Goal: Information Seeking & Learning: Learn about a topic

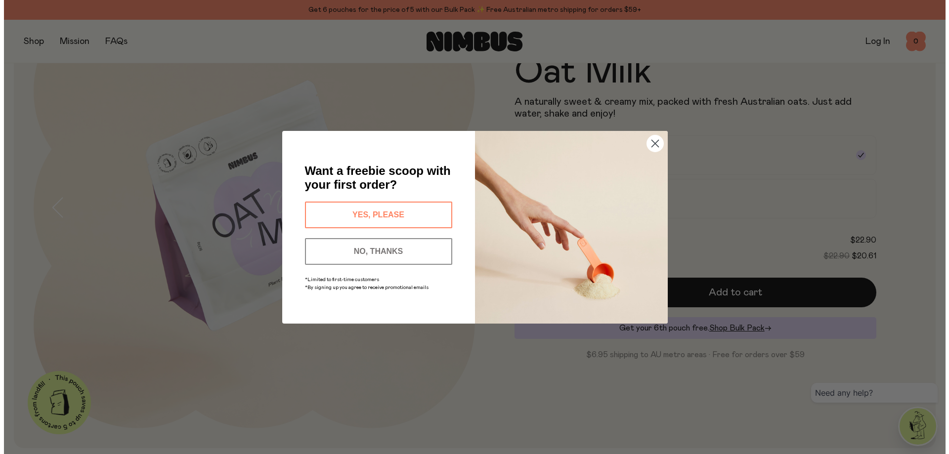
scroll to position [110, 0]
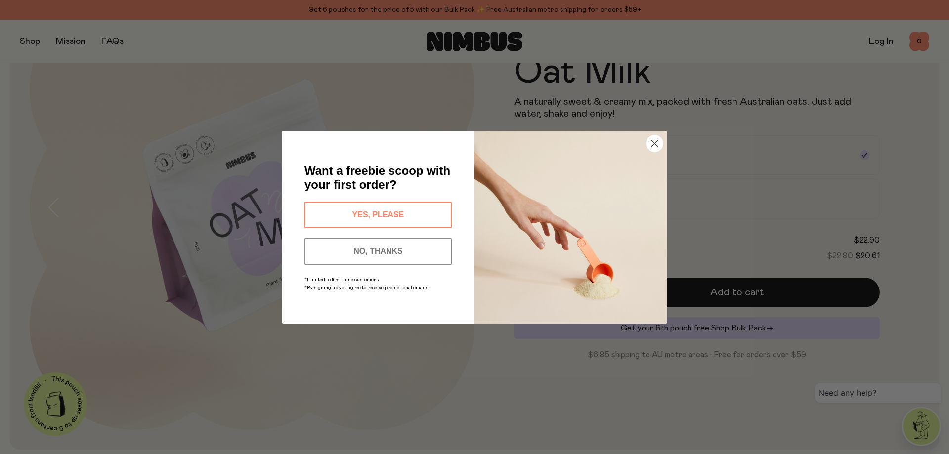
click at [654, 143] on circle "Close dialog" at bounding box center [655, 143] width 16 height 16
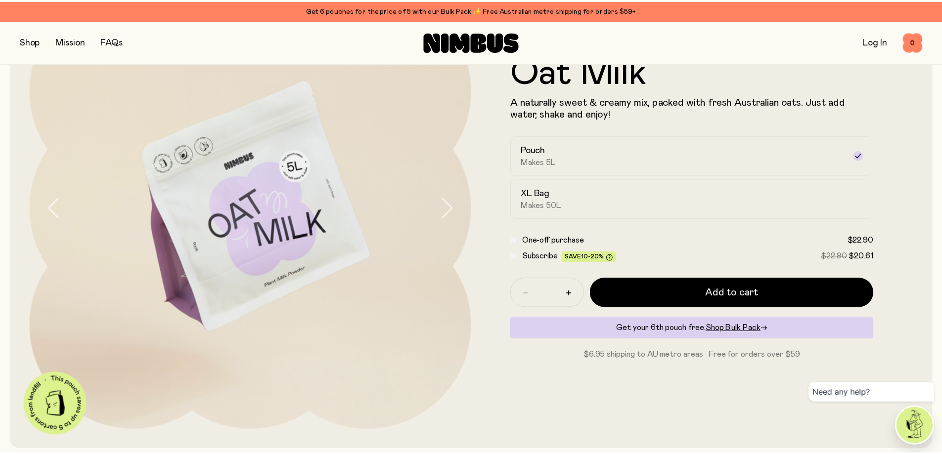
scroll to position [108, 0]
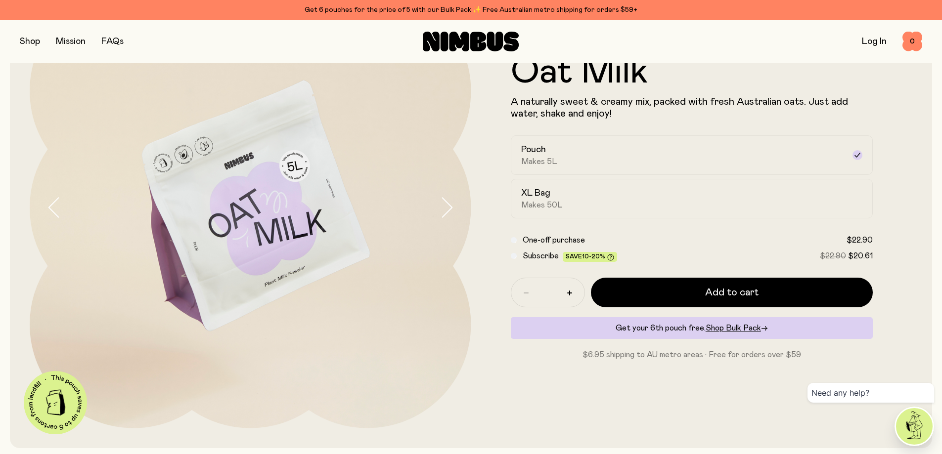
click at [436, 205] on img at bounding box center [251, 208] width 442 height 442
click at [442, 205] on icon "button" at bounding box center [447, 207] width 14 height 21
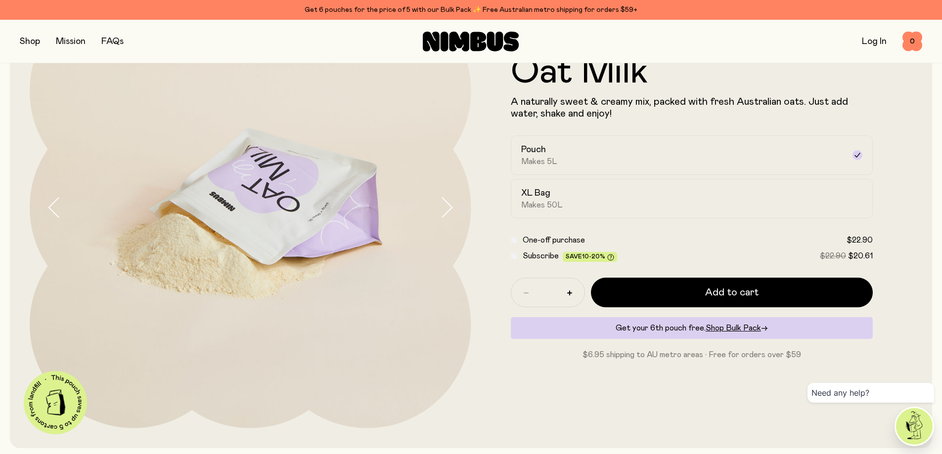
click at [442, 205] on icon "button" at bounding box center [447, 207] width 14 height 21
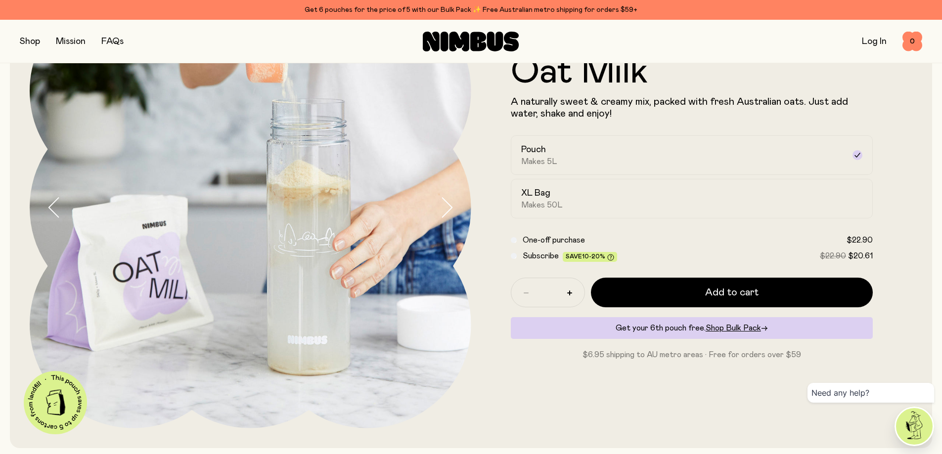
click at [442, 205] on icon "button" at bounding box center [447, 207] width 14 height 21
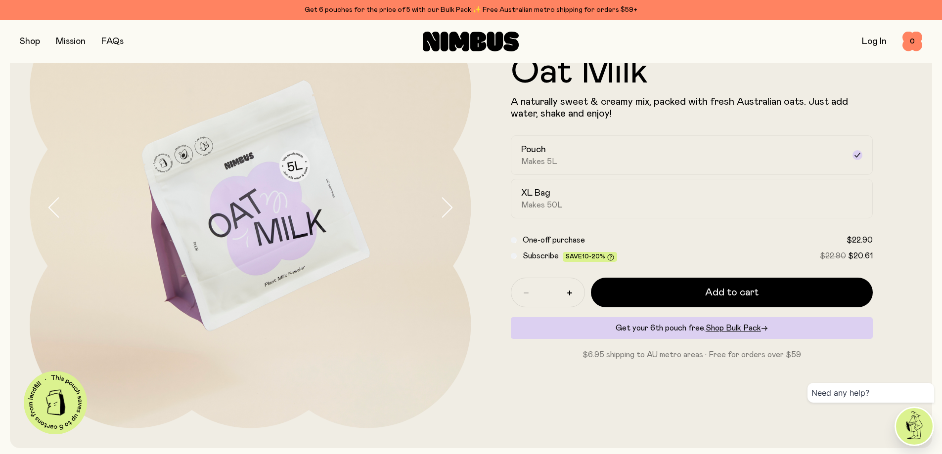
click at [442, 205] on icon "button" at bounding box center [447, 207] width 14 height 21
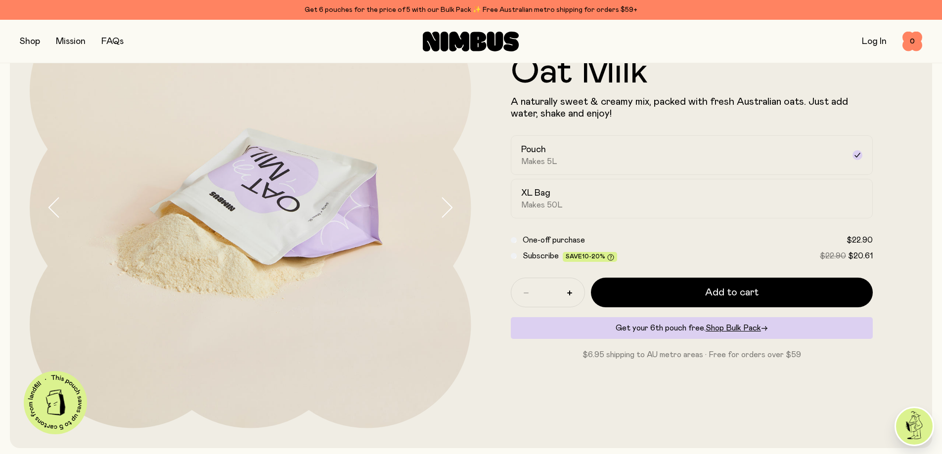
click at [442, 205] on icon "button" at bounding box center [447, 207] width 14 height 21
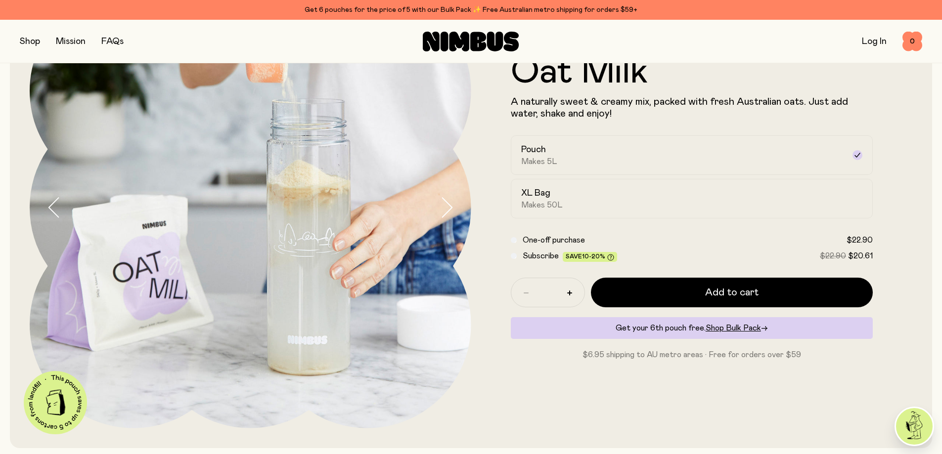
click at [442, 205] on icon "button" at bounding box center [447, 207] width 14 height 21
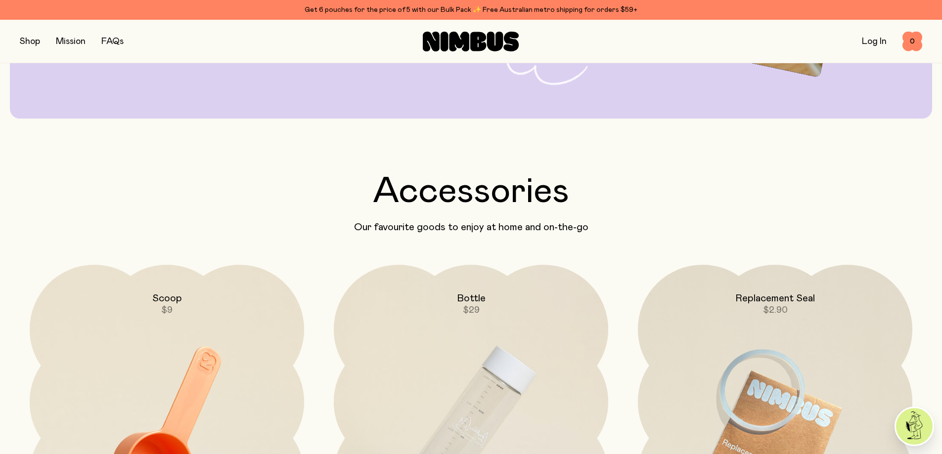
scroll to position [2263, 0]
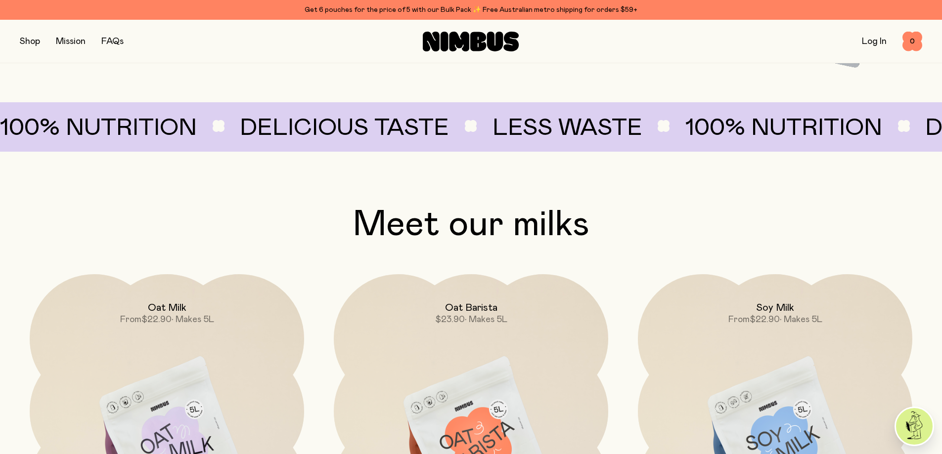
scroll to position [1048, 0]
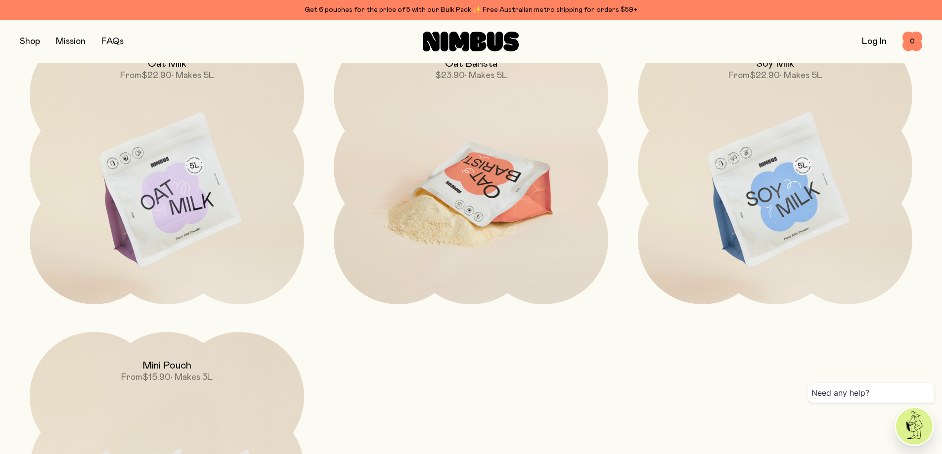
click at [524, 170] on img at bounding box center [471, 191] width 274 height 322
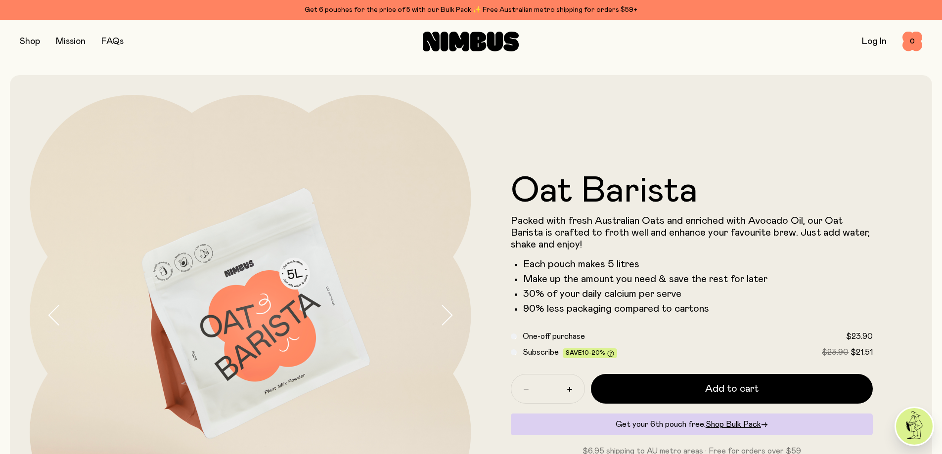
scroll to position [49, 0]
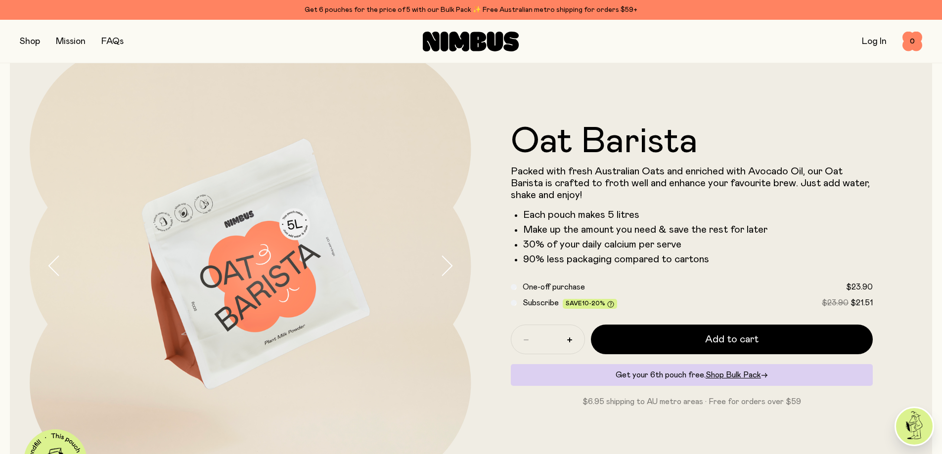
click at [446, 265] on icon "button" at bounding box center [447, 266] width 14 height 21
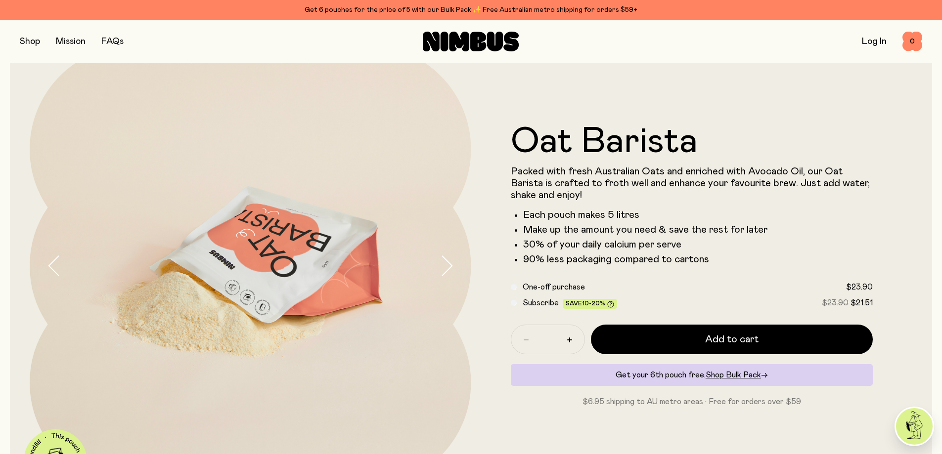
click at [446, 265] on icon "button" at bounding box center [447, 266] width 14 height 21
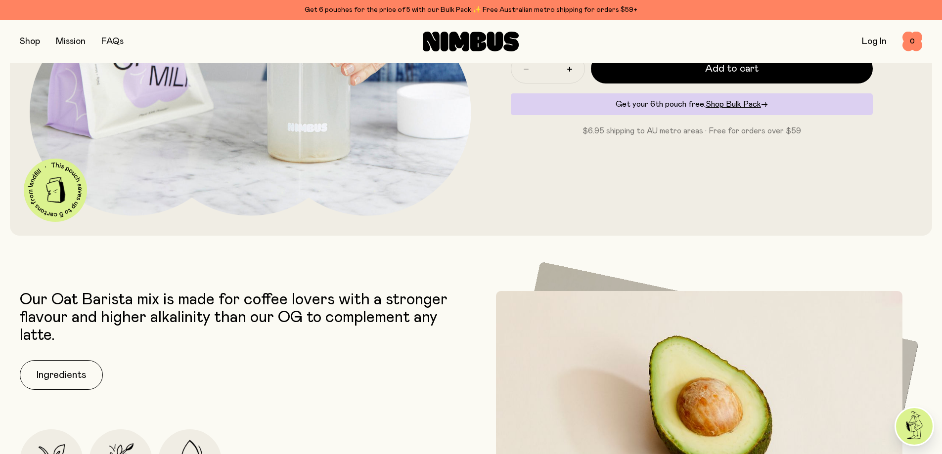
scroll to position [396, 0]
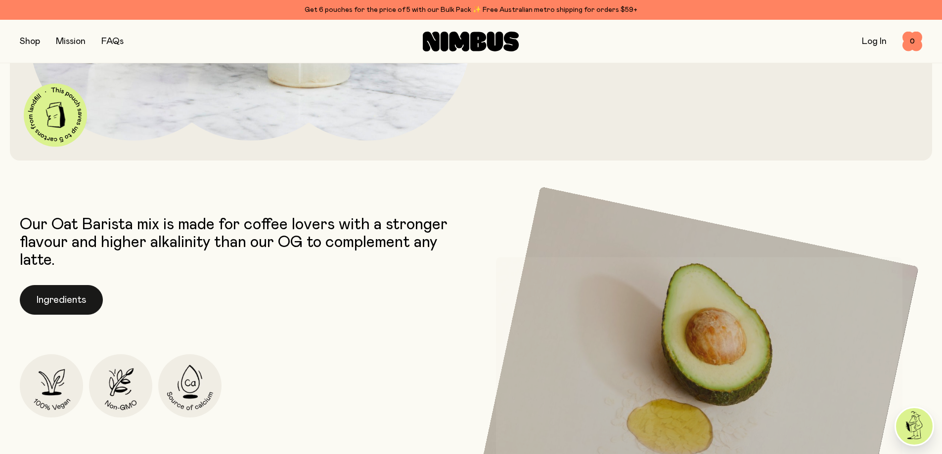
click at [87, 289] on button "Ingredients" at bounding box center [61, 300] width 83 height 30
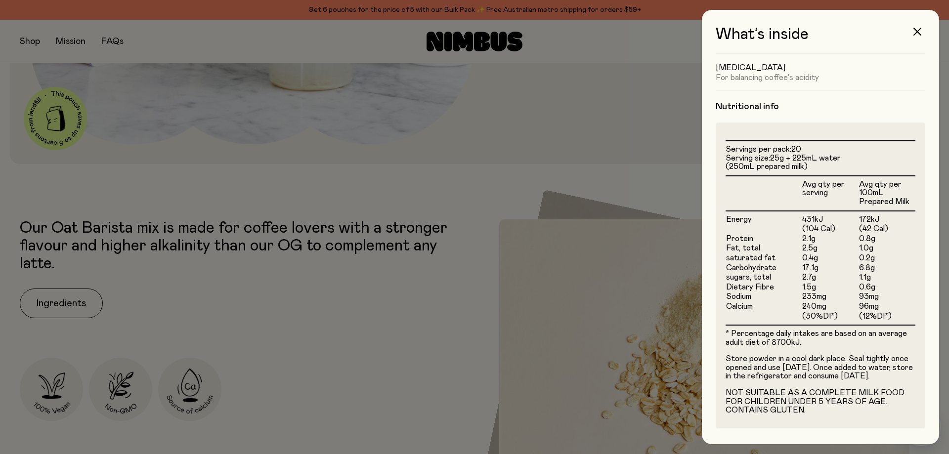
scroll to position [230, 0]
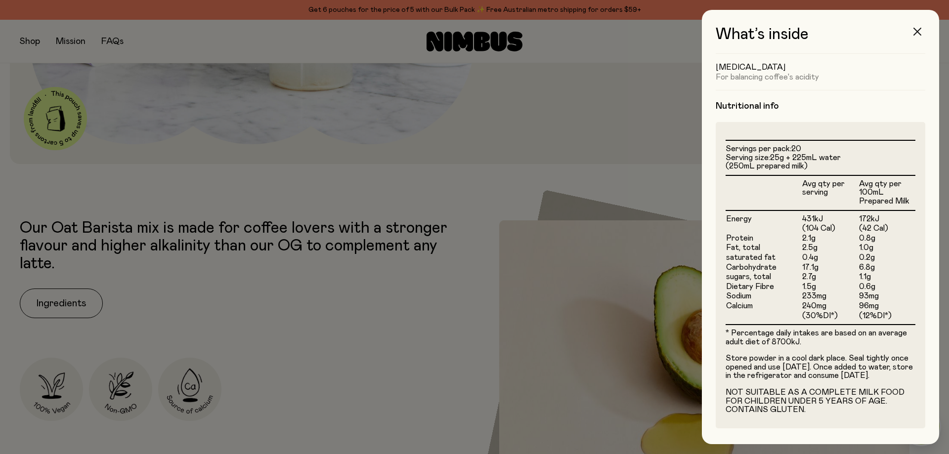
click at [912, 34] on button "button" at bounding box center [918, 32] width 24 height 24
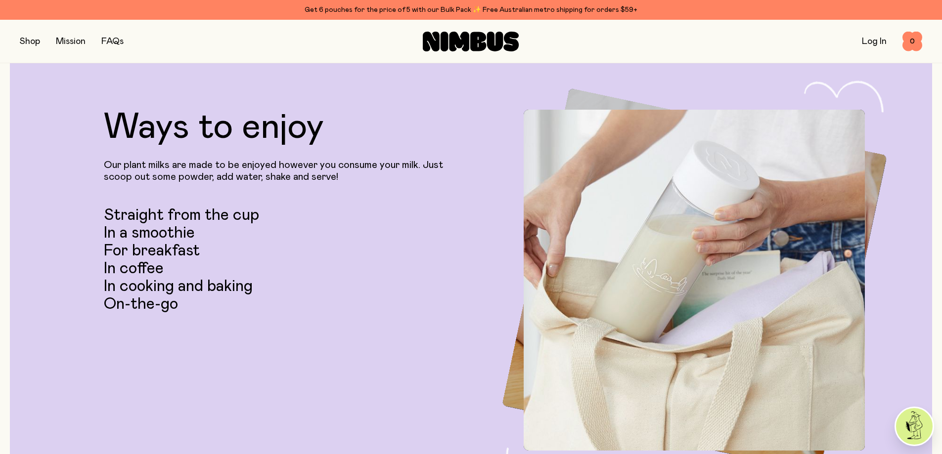
scroll to position [2275, 0]
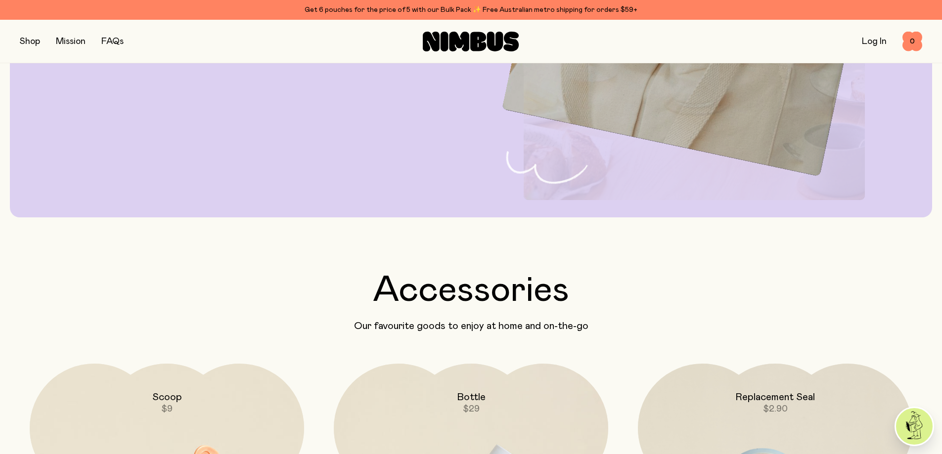
click at [110, 41] on link "FAQs" at bounding box center [112, 41] width 22 height 9
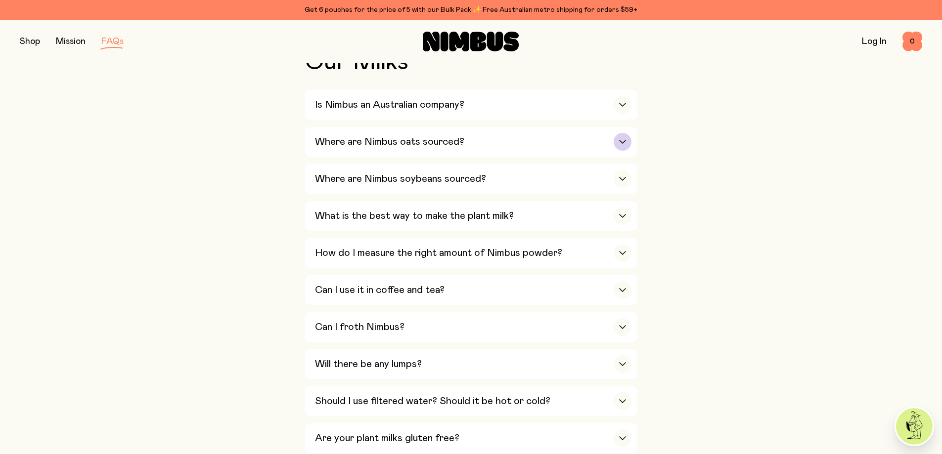
scroll to position [247, 0]
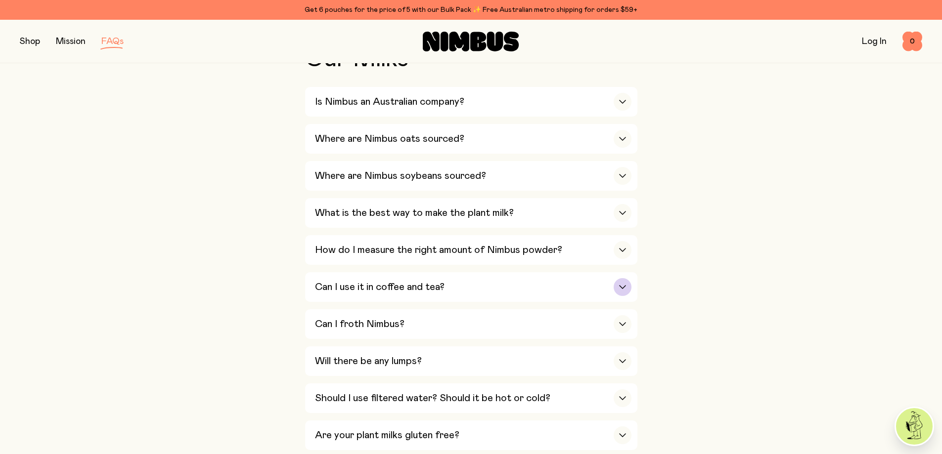
click at [634, 285] on button "Can I use it in coffee and tea? Absolutely! Just pour your made-up Nimbus milk …" at bounding box center [471, 287] width 332 height 30
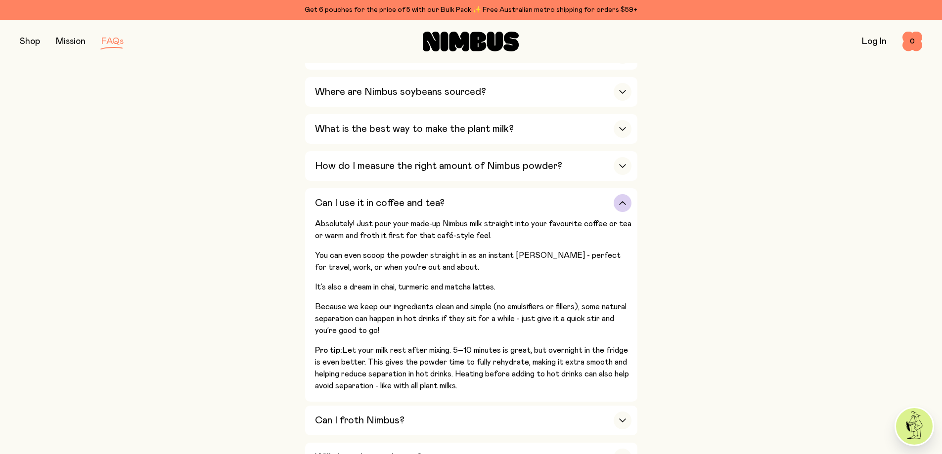
scroll to position [346, 0]
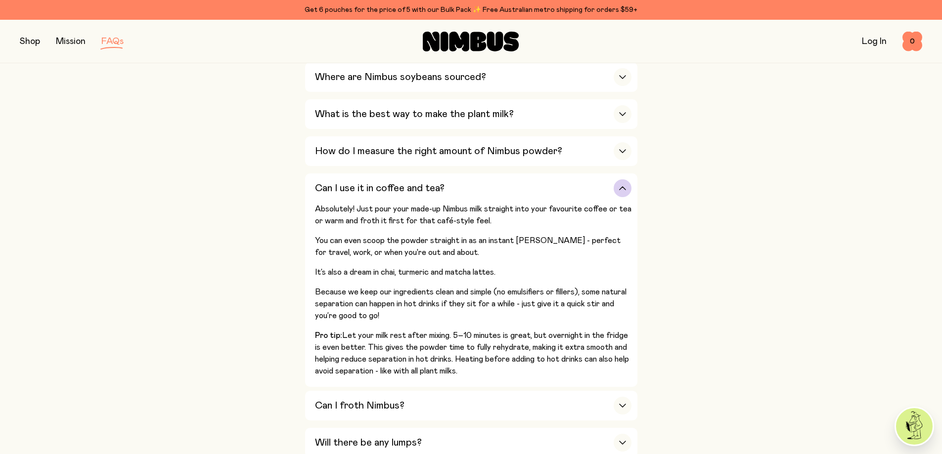
click at [629, 184] on div "button" at bounding box center [623, 188] width 18 height 18
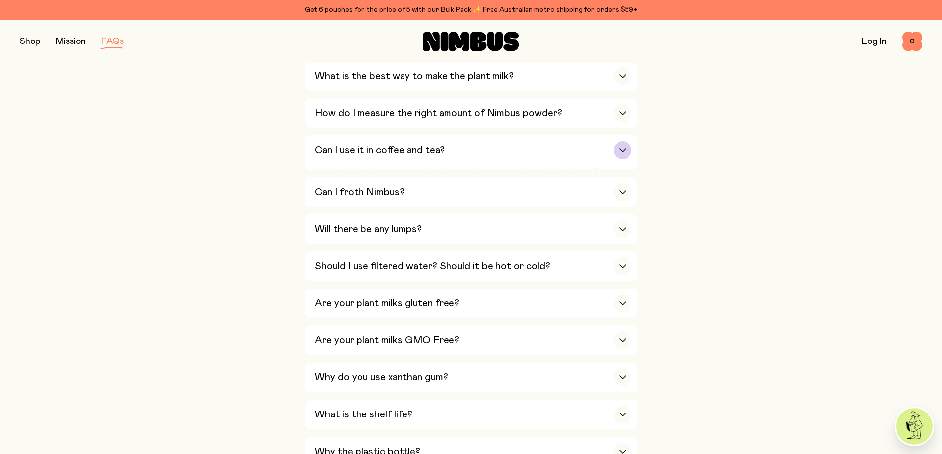
scroll to position [396, 0]
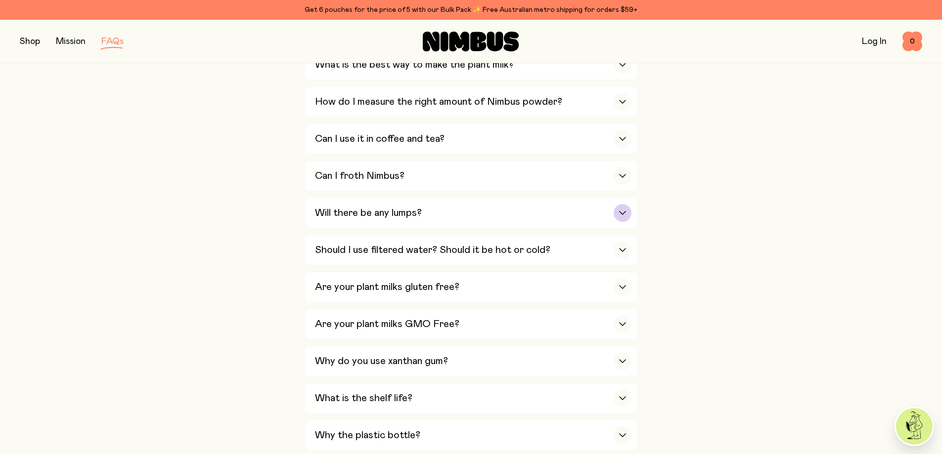
click at [610, 212] on div "Will there be any lumps?" at bounding box center [473, 213] width 316 height 30
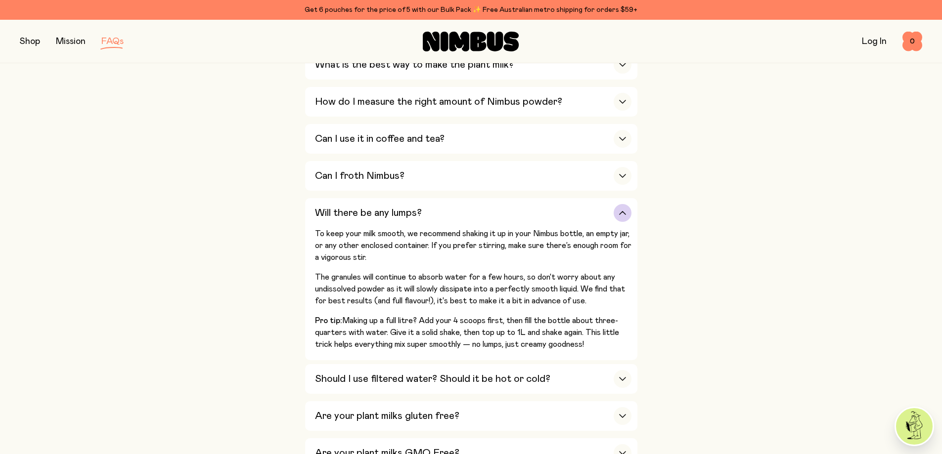
click at [629, 223] on div "Will there be any lumps?" at bounding box center [473, 213] width 316 height 30
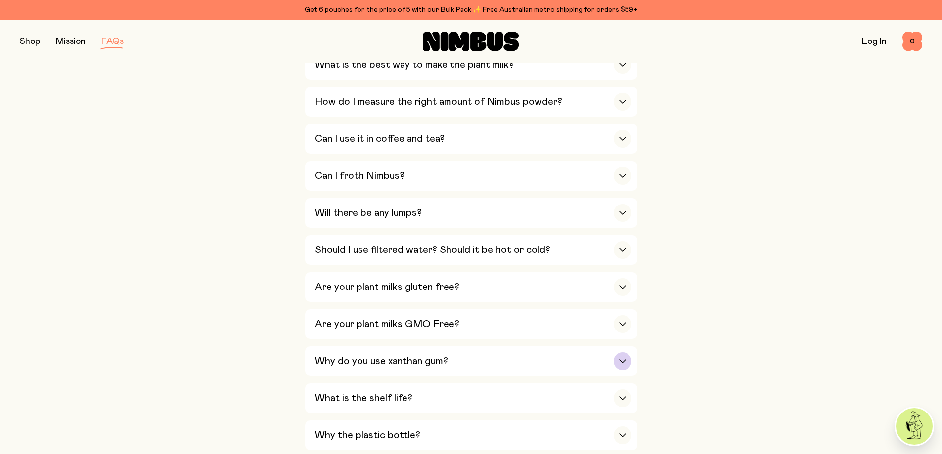
scroll to position [445, 0]
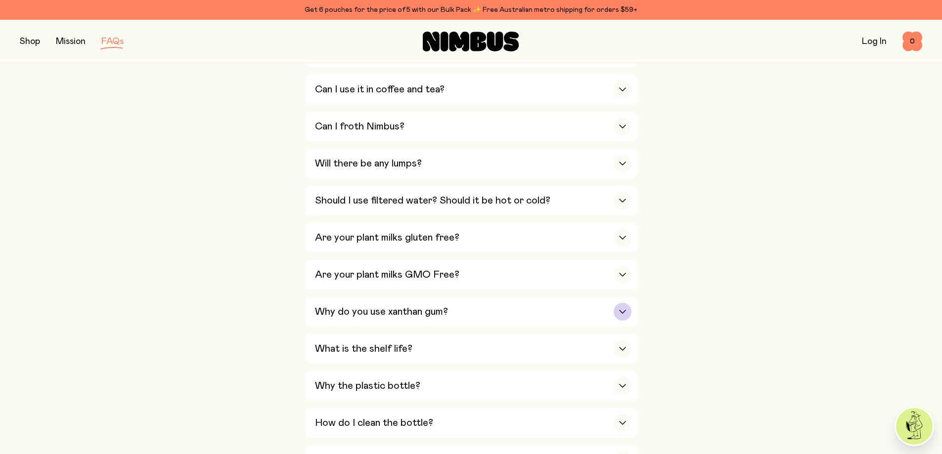
click at [624, 310] on icon "button" at bounding box center [623, 312] width 8 height 4
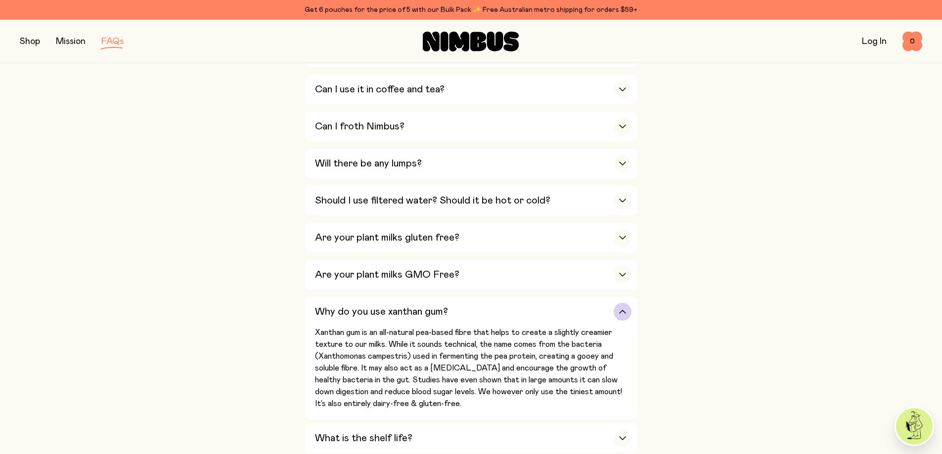
click at [624, 311] on icon "button" at bounding box center [623, 312] width 6 height 3
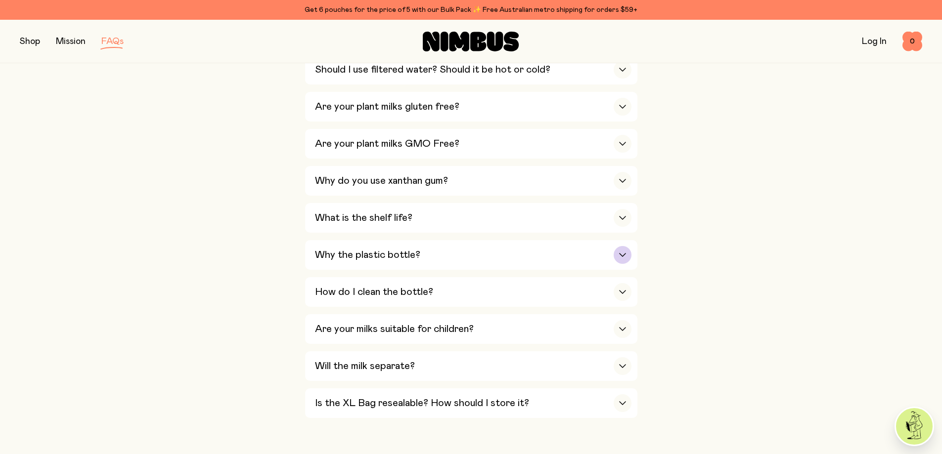
scroll to position [593, 0]
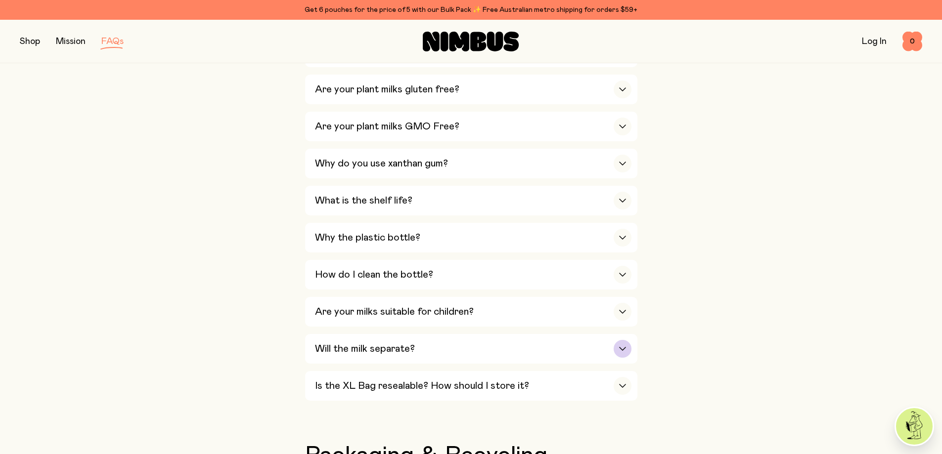
click at [625, 340] on div "button" at bounding box center [623, 349] width 18 height 18
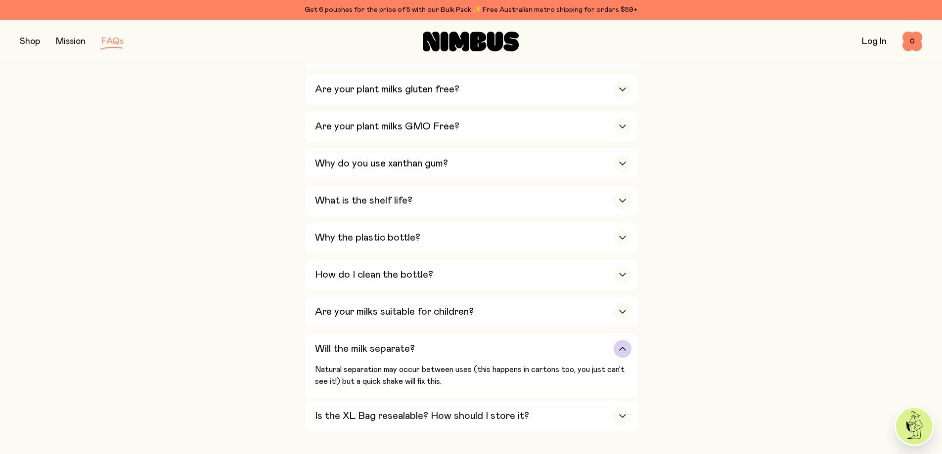
click at [625, 340] on div "button" at bounding box center [623, 349] width 18 height 18
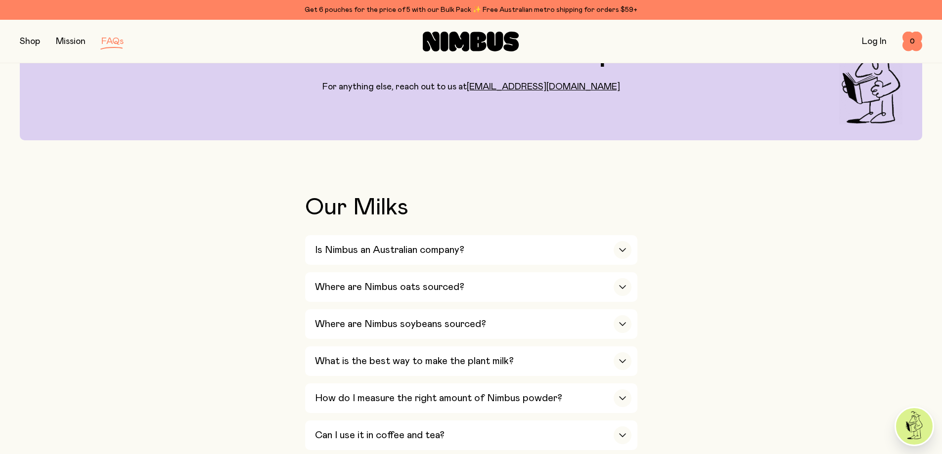
scroll to position [148, 0]
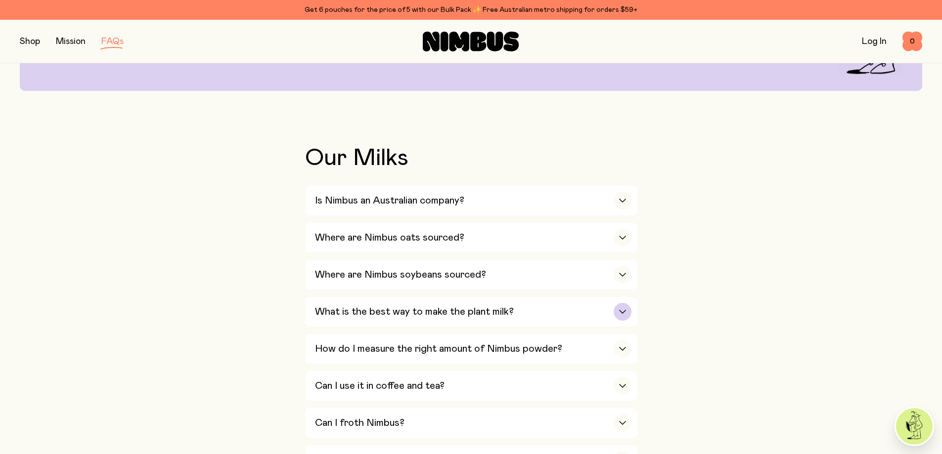
click at [615, 303] on div "What is the best way to make the plant milk?" at bounding box center [473, 312] width 316 height 30
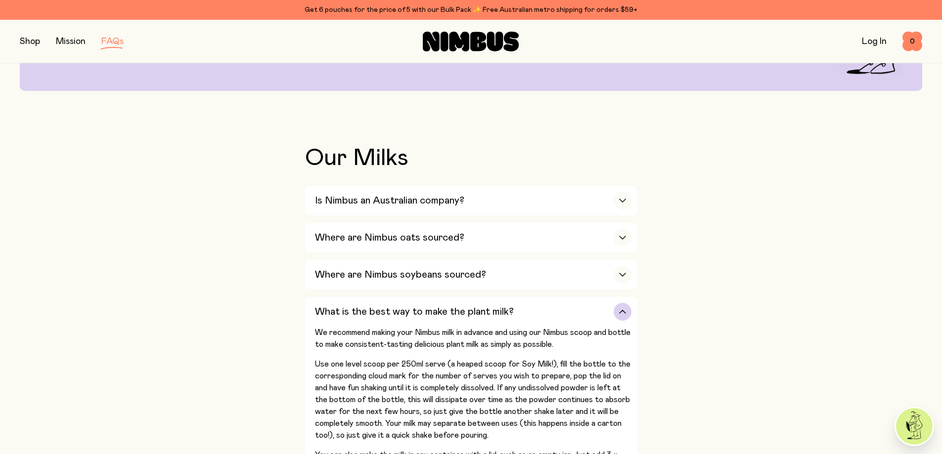
click at [619, 305] on div "button" at bounding box center [623, 312] width 18 height 18
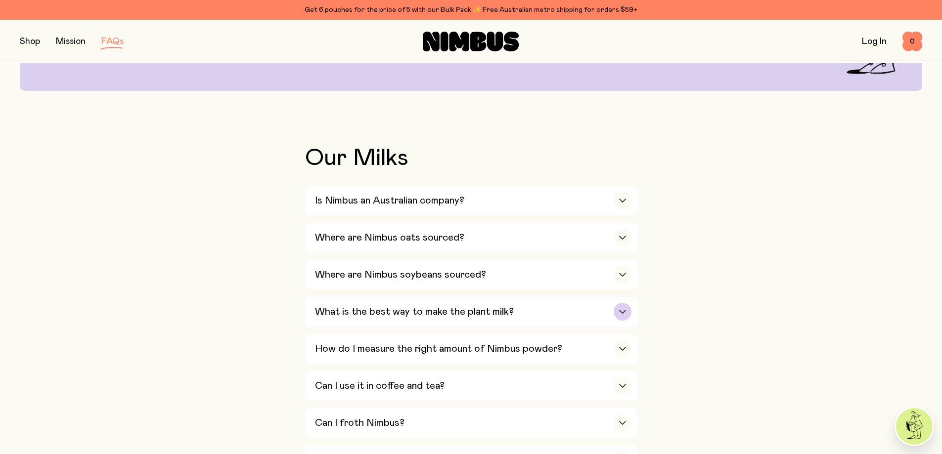
scroll to position [198, 0]
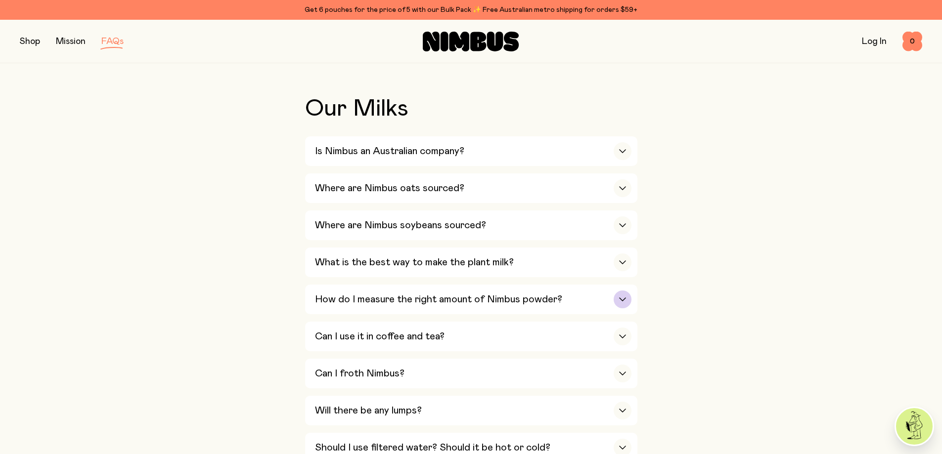
click at [620, 298] on icon "button" at bounding box center [623, 300] width 8 height 4
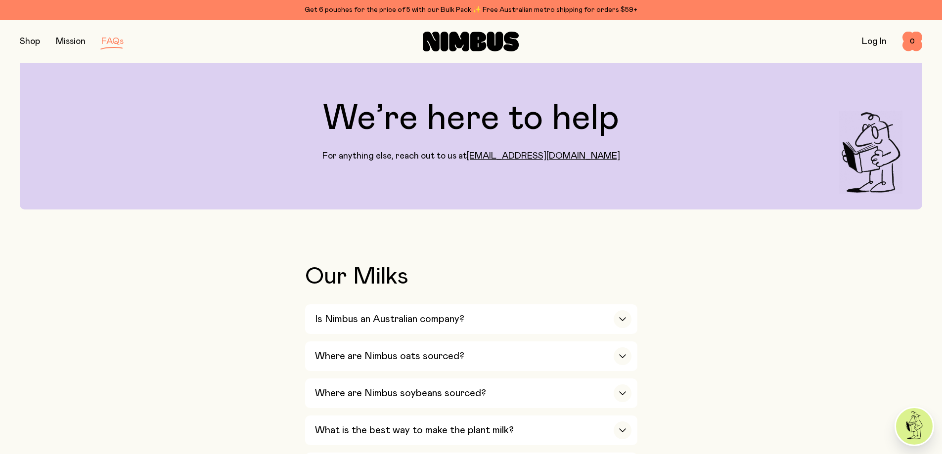
scroll to position [0, 0]
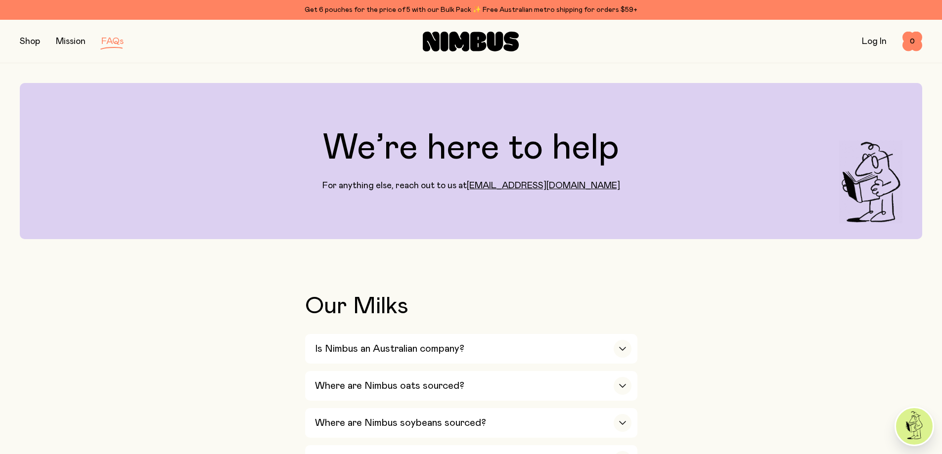
click at [22, 45] on button "button" at bounding box center [30, 42] width 20 height 14
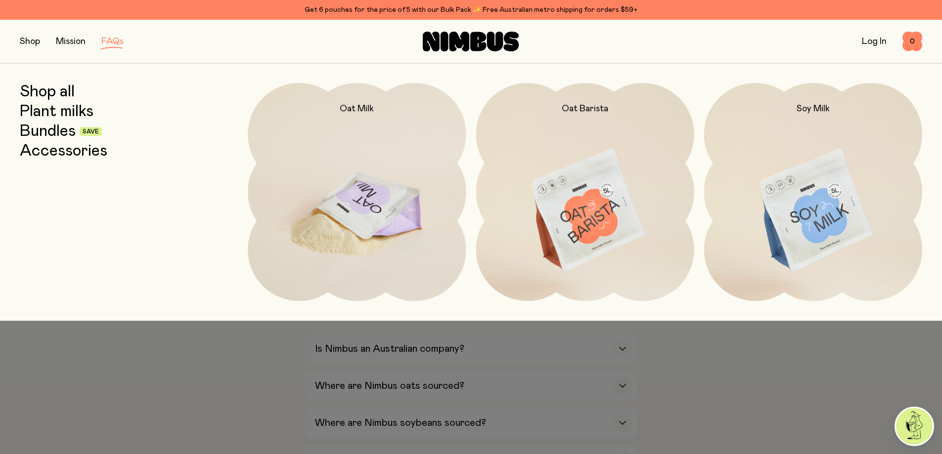
click at [386, 170] on img at bounding box center [357, 211] width 218 height 256
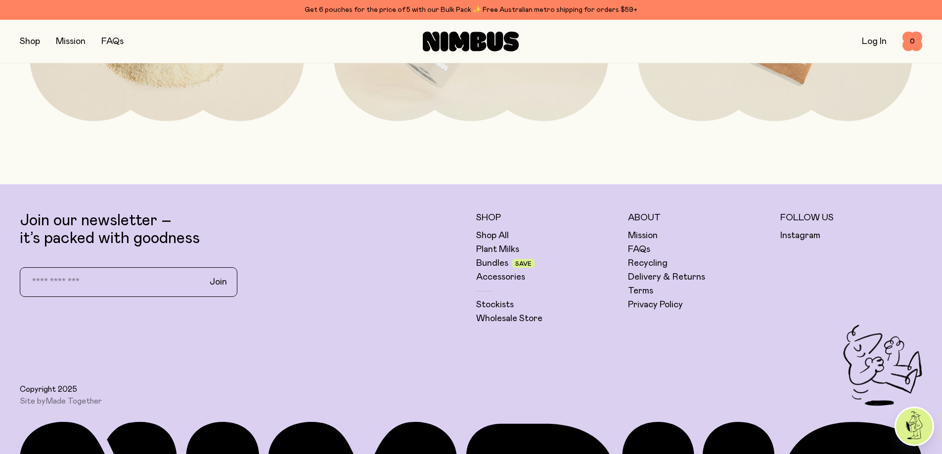
scroll to position [2571, 0]
